Goal: Task Accomplishment & Management: Use online tool/utility

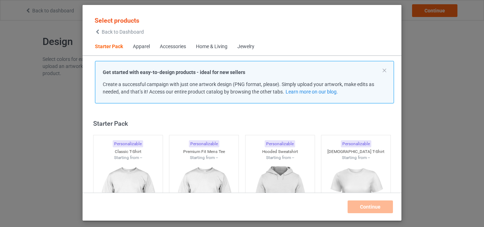
scroll to position [9, 0]
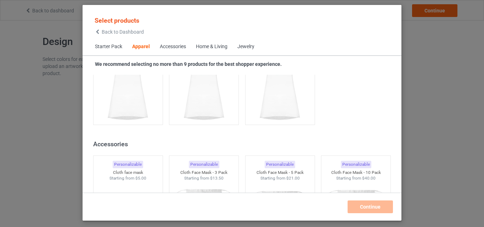
scroll to position [1532, 0]
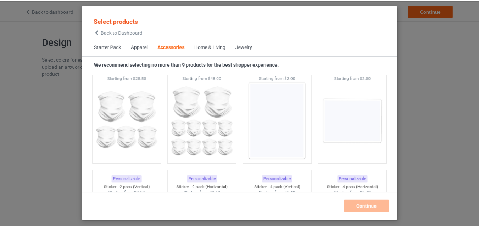
scroll to position [2384, 0]
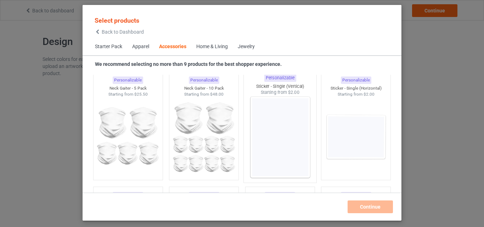
click at [289, 122] on img at bounding box center [280, 137] width 67 height 83
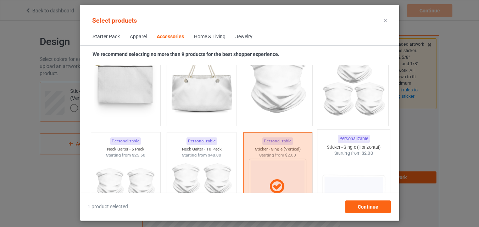
scroll to position [2349, 0]
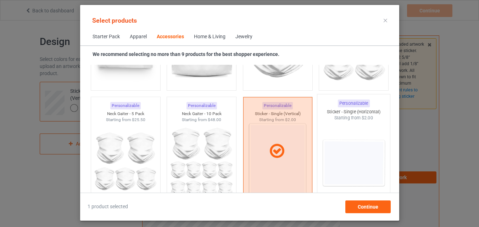
click at [340, 144] on img at bounding box center [353, 162] width 67 height 83
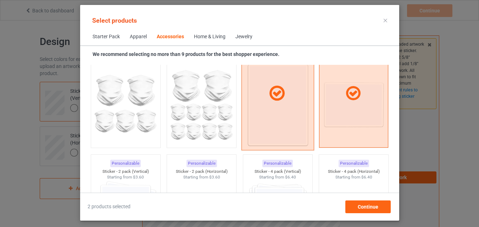
scroll to position [2384, 0]
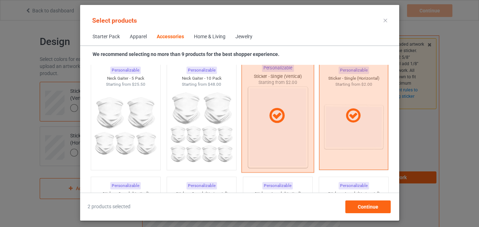
click at [287, 140] on div at bounding box center [277, 116] width 73 height 114
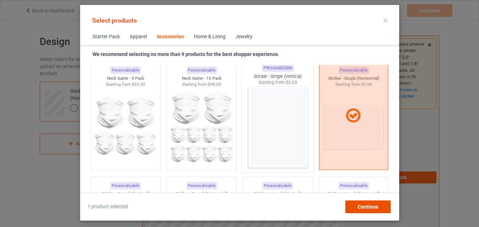
click at [364, 205] on span "Continue" at bounding box center [367, 207] width 21 height 6
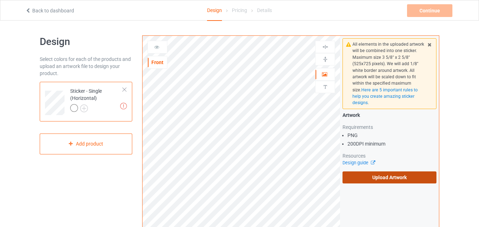
click at [414, 179] on label "Upload Artwork" at bounding box center [389, 178] width 94 height 12
click at [0, 0] on input "Upload Artwork" at bounding box center [0, 0] width 0 height 0
click at [358, 172] on label "Upload Artwork" at bounding box center [389, 178] width 94 height 12
click at [0, 0] on input "Upload Artwork" at bounding box center [0, 0] width 0 height 0
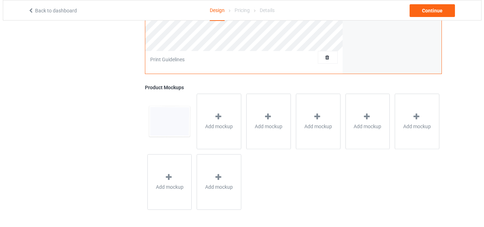
scroll to position [232, 0]
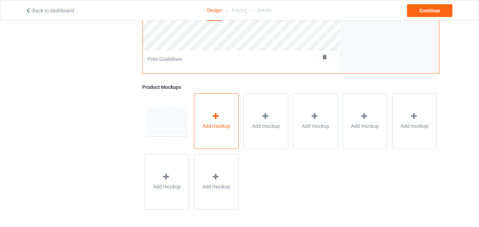
click at [212, 121] on div at bounding box center [216, 117] width 10 height 10
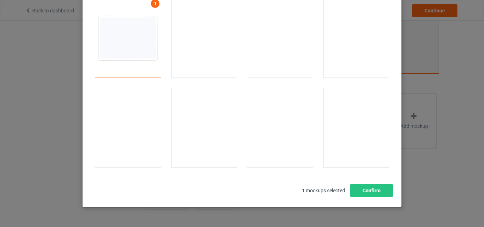
scroll to position [97, 0]
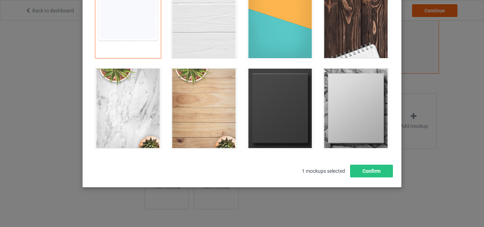
click at [262, 98] on div at bounding box center [280, 108] width 66 height 79
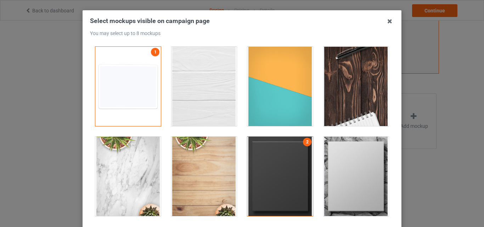
scroll to position [27, 0]
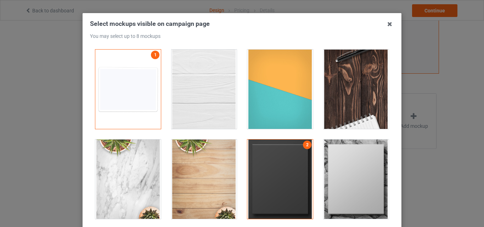
click at [212, 87] on div at bounding box center [205, 89] width 66 height 79
click at [298, 92] on div at bounding box center [280, 89] width 66 height 79
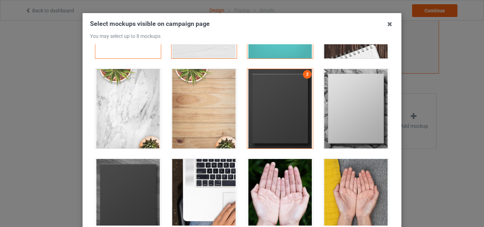
scroll to position [177, 0]
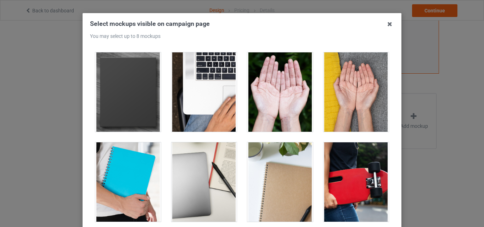
click at [197, 100] on div at bounding box center [205, 91] width 66 height 79
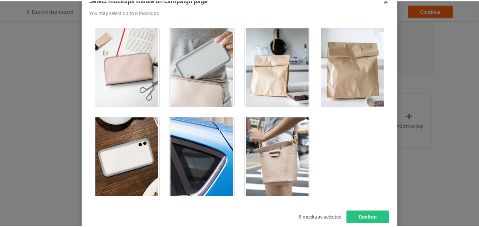
scroll to position [62, 0]
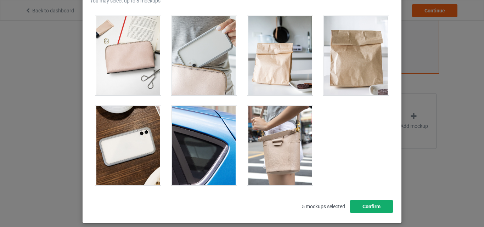
click at [362, 205] on button "Confirm" at bounding box center [371, 206] width 43 height 13
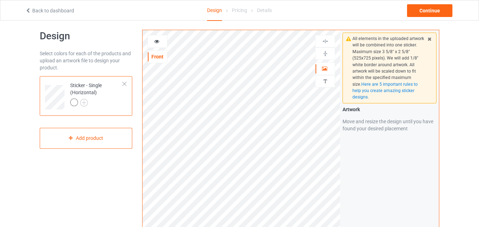
scroll to position [0, 0]
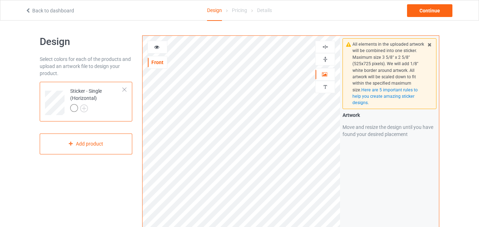
click at [325, 56] on img at bounding box center [325, 59] width 7 height 7
click at [327, 48] on img at bounding box center [325, 47] width 7 height 7
click at [165, 44] on div at bounding box center [157, 47] width 19 height 7
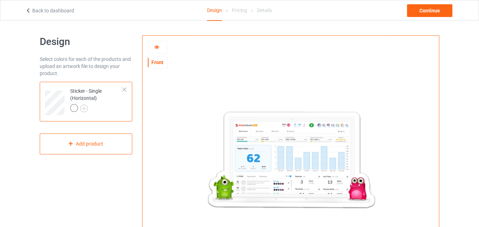
click at [158, 49] on icon at bounding box center [157, 46] width 6 height 5
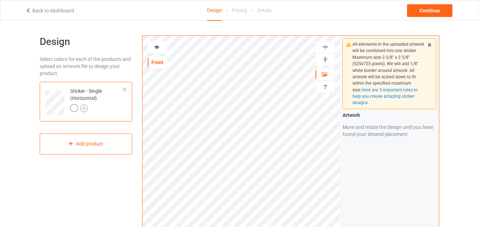
click at [81, 107] on img at bounding box center [84, 109] width 8 height 8
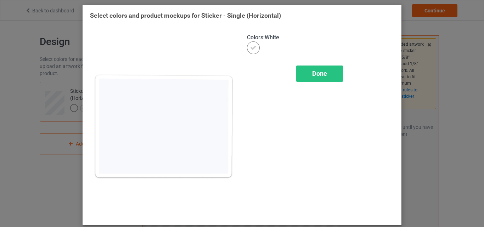
click at [255, 50] on div at bounding box center [253, 47] width 13 height 13
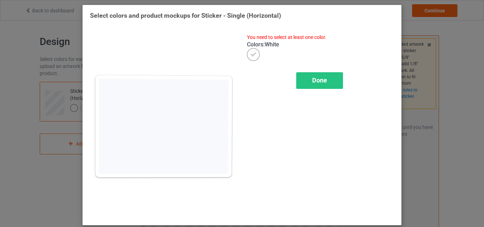
click at [253, 55] on icon at bounding box center [253, 54] width 6 height 6
click at [326, 84] on div "Done" at bounding box center [319, 80] width 47 height 16
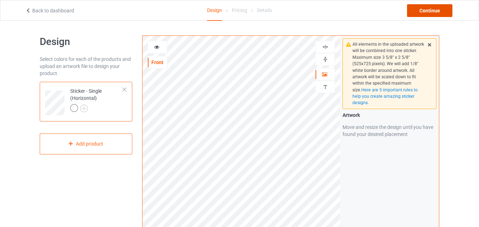
click at [430, 12] on div "Continue" at bounding box center [429, 10] width 45 height 13
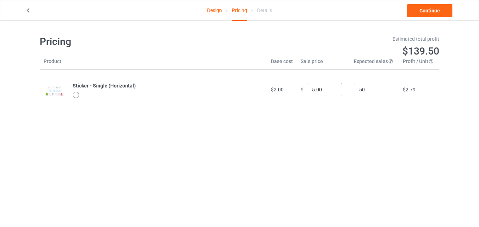
drag, startPoint x: 317, startPoint y: 93, endPoint x: 289, endPoint y: 96, distance: 28.3
click at [289, 96] on tr "Sticker - Single (Horizontal) $2.00 $ 5.00 50 $2.79" at bounding box center [239, 90] width 399 height 40
click at [374, 125] on body "Design Pricing Details Continue Please ensure each profit is positive Pricing E…" at bounding box center [239, 134] width 479 height 227
click at [320, 90] on input "2.00" at bounding box center [324, 89] width 35 height 13
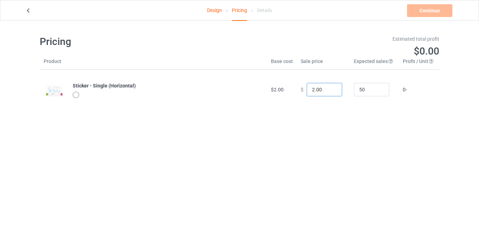
click at [320, 90] on input "2.00" at bounding box center [324, 89] width 35 height 13
click at [329, 90] on input "1" at bounding box center [324, 89] width 35 height 13
click at [329, 88] on input "2" at bounding box center [324, 89] width 35 height 13
click at [329, 88] on input "3" at bounding box center [324, 89] width 35 height 13
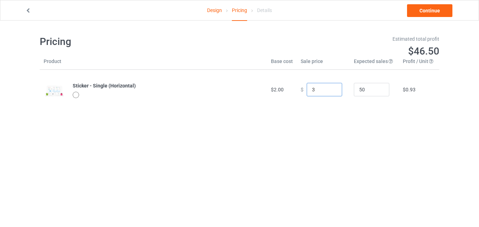
click at [315, 91] on input "3" at bounding box center [324, 89] width 35 height 13
click at [331, 88] on input "1" at bounding box center [324, 89] width 35 height 13
click at [331, 88] on input "2" at bounding box center [324, 89] width 35 height 13
drag, startPoint x: 318, startPoint y: 90, endPoint x: 302, endPoint y: 90, distance: 15.6
click at [302, 90] on div "$ 2.1" at bounding box center [323, 89] width 45 height 13
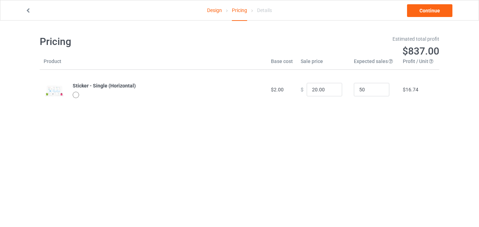
click at [401, 110] on div "Pricing Estimated total profit $837.00 Product Base cost Sale price Expected sa…" at bounding box center [239, 73] width 399 height 104
drag, startPoint x: 404, startPoint y: 91, endPoint x: 423, endPoint y: 92, distance: 19.5
click at [423, 92] on td "$16.74" at bounding box center [419, 90] width 40 height 40
click at [413, 49] on span "$837.00" at bounding box center [420, 51] width 37 height 12
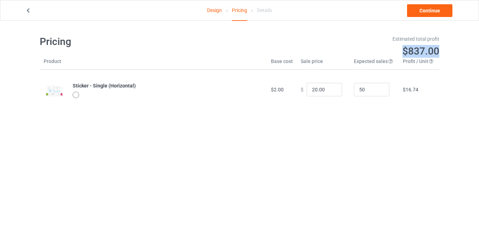
click at [413, 49] on span "$837.00" at bounding box center [420, 51] width 37 height 12
click at [410, 94] on td "$16.74" at bounding box center [419, 90] width 40 height 40
click at [320, 89] on input "20.00" at bounding box center [324, 89] width 35 height 13
click at [316, 91] on input "20.00" at bounding box center [324, 89] width 35 height 13
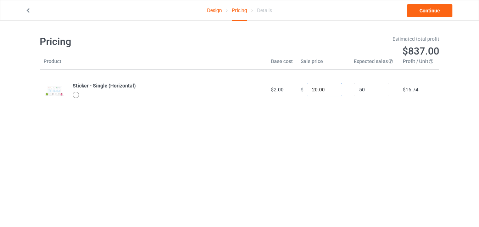
click at [316, 91] on input "20.00" at bounding box center [324, 89] width 35 height 13
type input "11.00"
click at [420, 7] on link "Continue" at bounding box center [429, 10] width 45 height 13
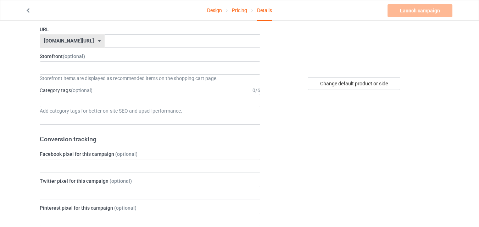
scroll to position [142, 0]
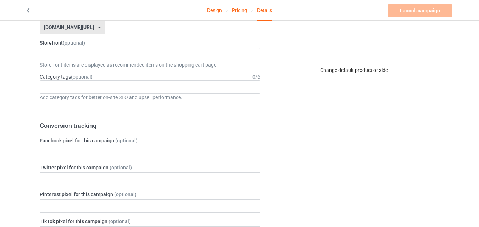
click at [70, 31] on div "[DOMAIN_NAME][URL] [DOMAIN_NAME][URL] [DOMAIN_NAME][URL] 67e83b5aa19890002fc959…" at bounding box center [72, 27] width 65 height 13
click at [62, 27] on div "[DOMAIN_NAME][URL]" at bounding box center [69, 27] width 50 height 5
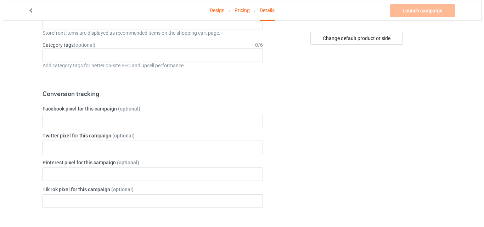
scroll to position [0, 0]
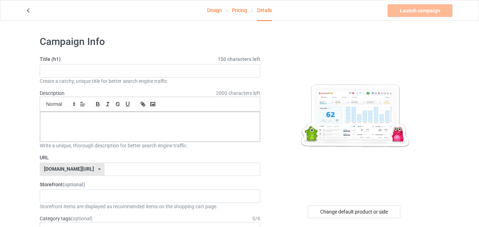
click at [27, 13] on link at bounding box center [28, 11] width 7 height 6
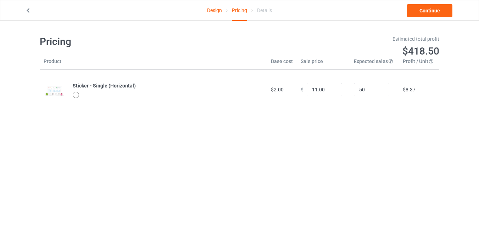
click at [28, 11] on icon at bounding box center [28, 9] width 6 height 5
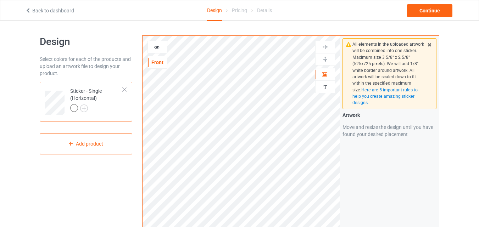
click at [123, 89] on div at bounding box center [124, 89] width 5 height 5
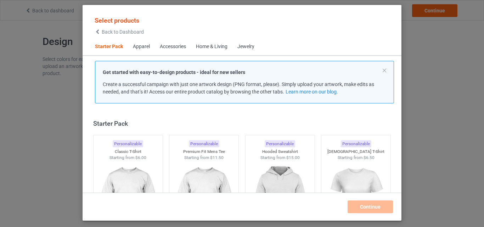
scroll to position [9, 0]
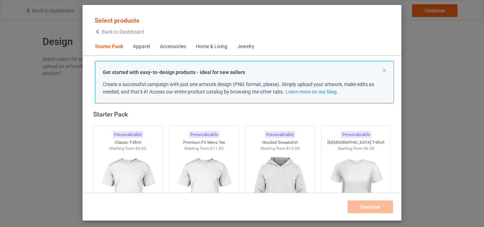
click at [108, 32] on span "Back to Dashboard" at bounding box center [123, 32] width 42 height 6
